Goal: Complete application form

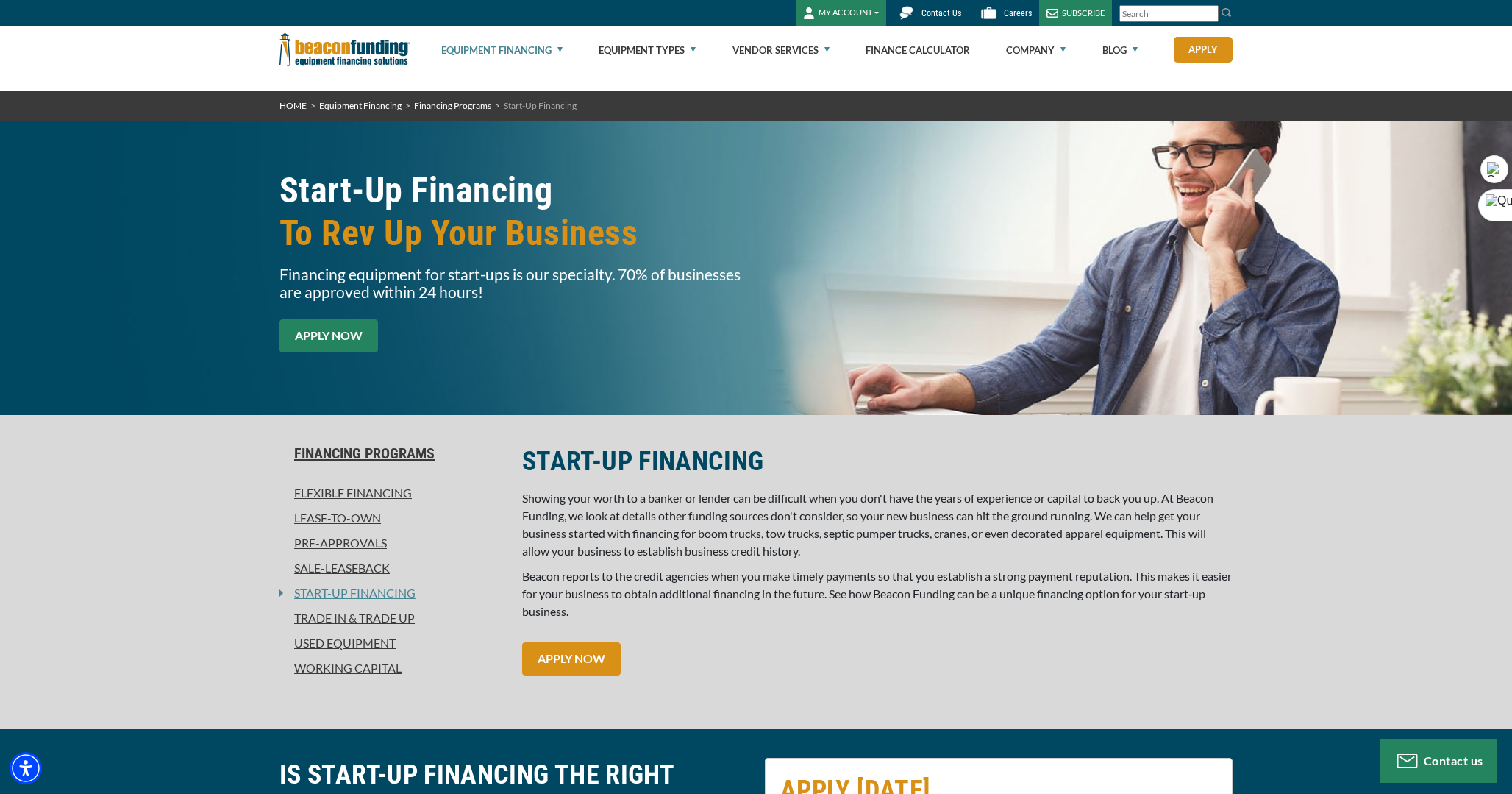
click at [330, 345] on link "APPLY NOW" at bounding box center [328, 336] width 98 height 33
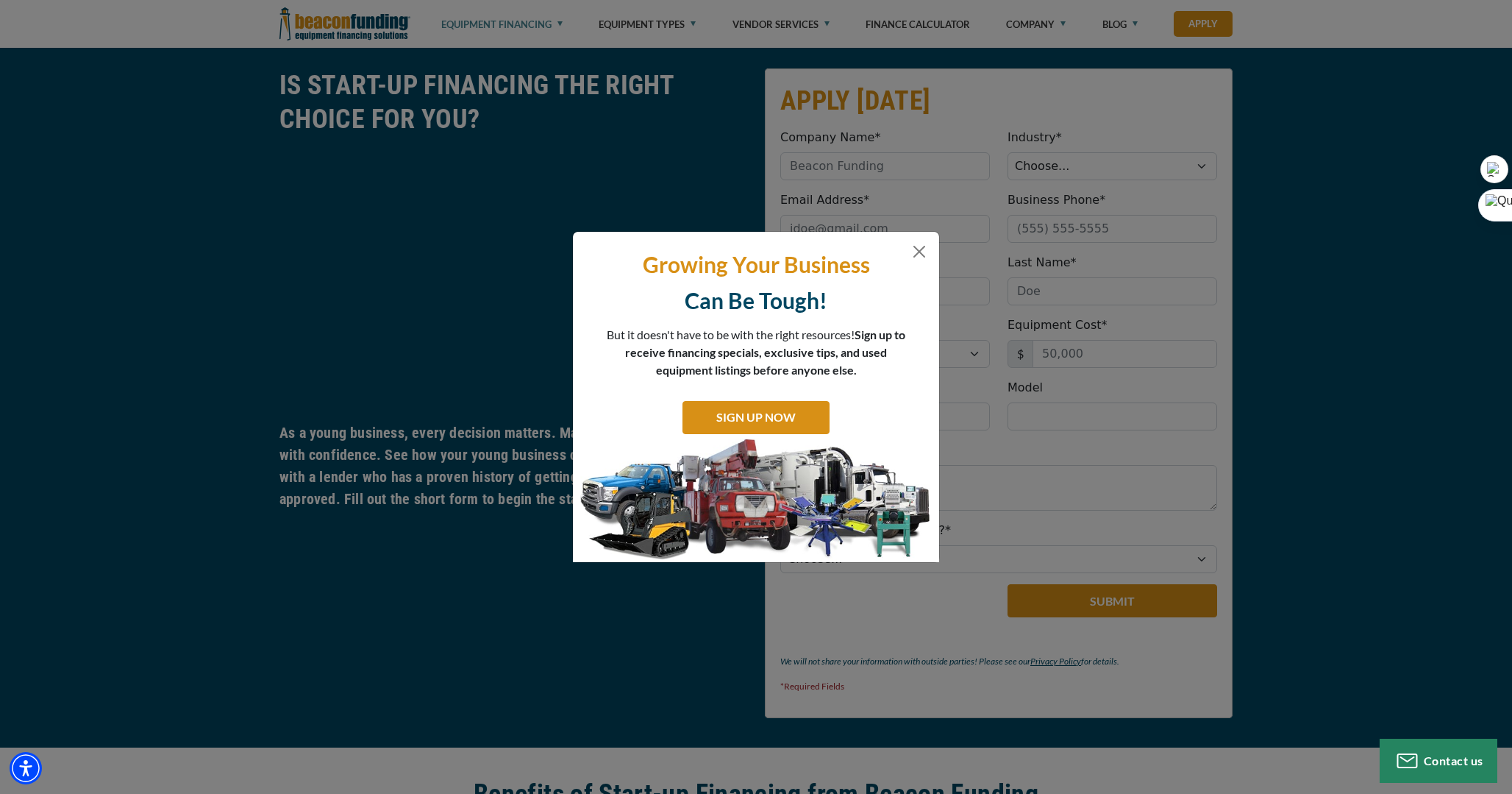
scroll to position [699, 0]
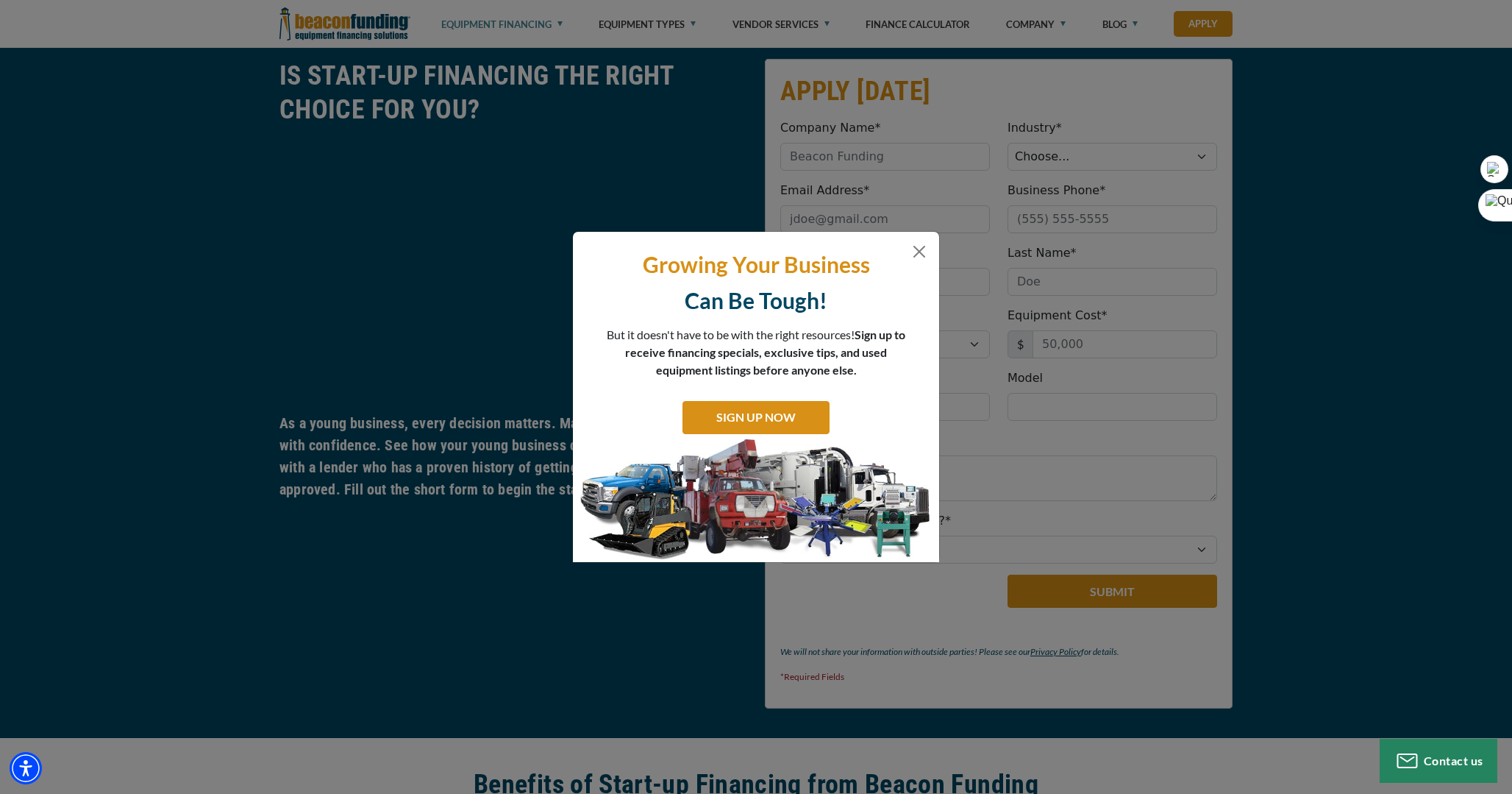
click at [917, 261] on p "Growing Your Business" at bounding box center [756, 265] width 344 height 29
click at [941, 250] on div "Growing Your Business Can Be Tough! But it doesn't have to be with the right re…" at bounding box center [756, 397] width 1512 height 794
